Goal: Transaction & Acquisition: Purchase product/service

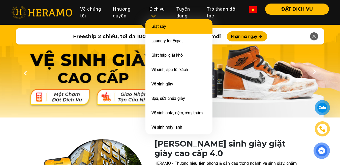
click at [161, 26] on link "Giặt sấy" at bounding box center [159, 26] width 15 height 5
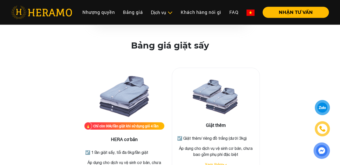
scroll to position [591, 0]
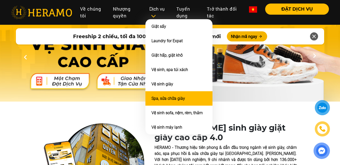
scroll to position [26, 0]
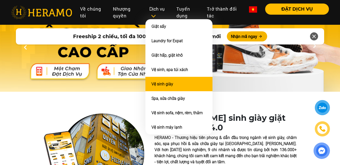
click at [184, 88] on li "Vệ sinh giày" at bounding box center [178, 84] width 67 height 14
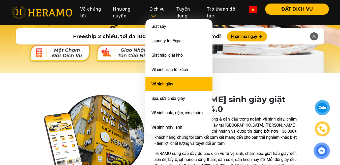
scroll to position [51, 0]
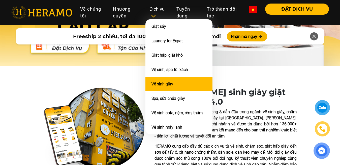
click at [182, 85] on li "Vệ sinh giày" at bounding box center [178, 84] width 67 height 14
click at [174, 80] on li "Vệ sinh giày" at bounding box center [178, 84] width 67 height 14
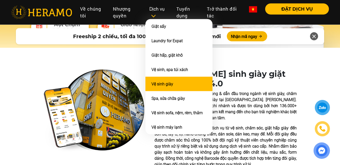
scroll to position [77, 0]
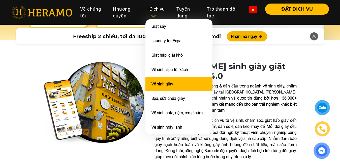
click at [162, 81] on link "Vệ sinh giày" at bounding box center [163, 83] width 22 height 5
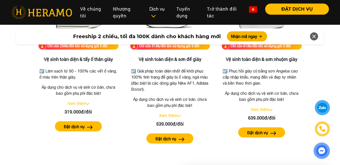
scroll to position [1080, 0]
